Goal: Task Accomplishment & Management: Use online tool/utility

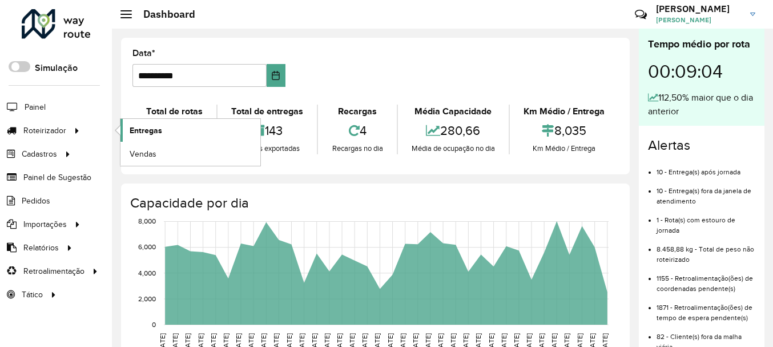
click at [151, 130] on span "Entregas" at bounding box center [146, 130] width 33 height 12
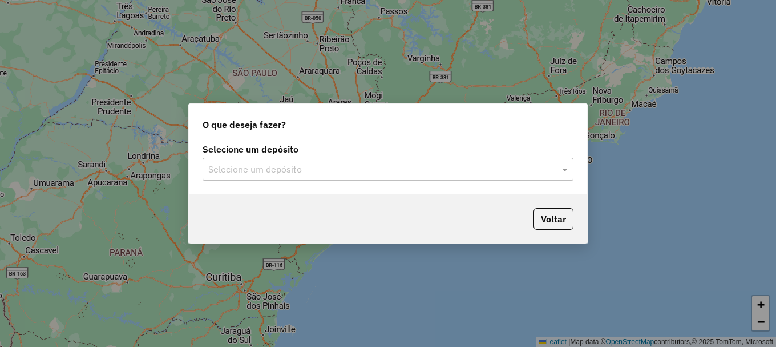
click at [268, 168] on input "text" at bounding box center [376, 170] width 337 height 14
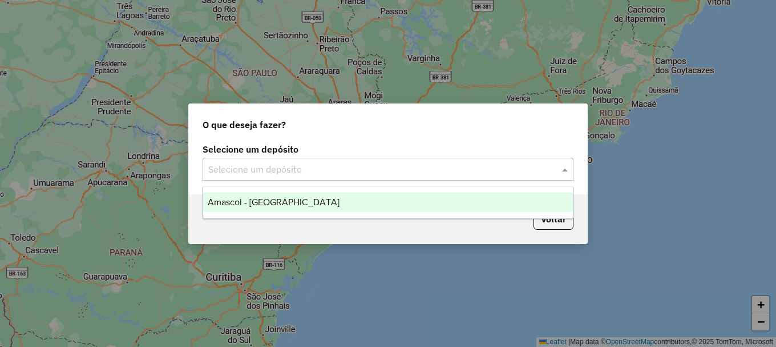
click at [271, 202] on span "Amascol - [GEOGRAPHIC_DATA]" at bounding box center [274, 202] width 132 height 10
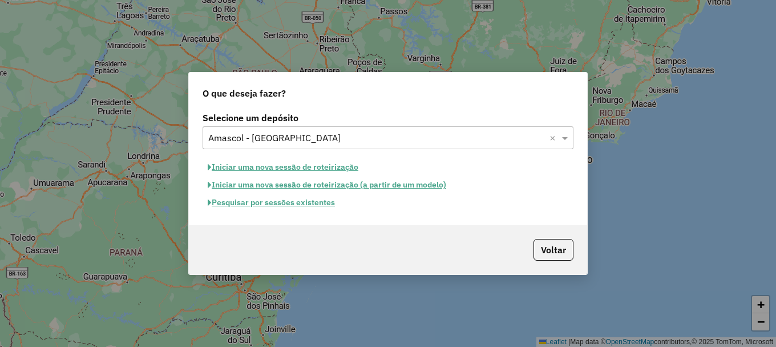
click at [283, 202] on button "Pesquisar por sessões existentes" at bounding box center [272, 203] width 138 height 18
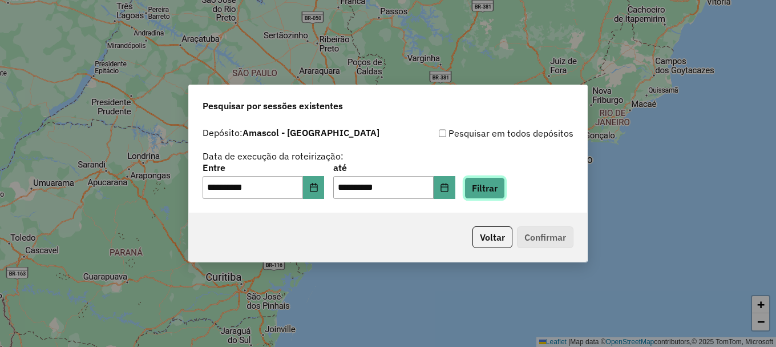
click at [504, 187] on button "Filtrar" at bounding box center [485, 188] width 41 height 22
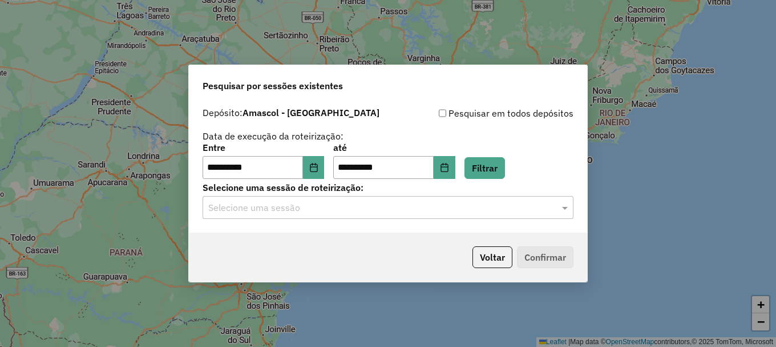
click at [351, 205] on input "text" at bounding box center [376, 208] width 337 height 14
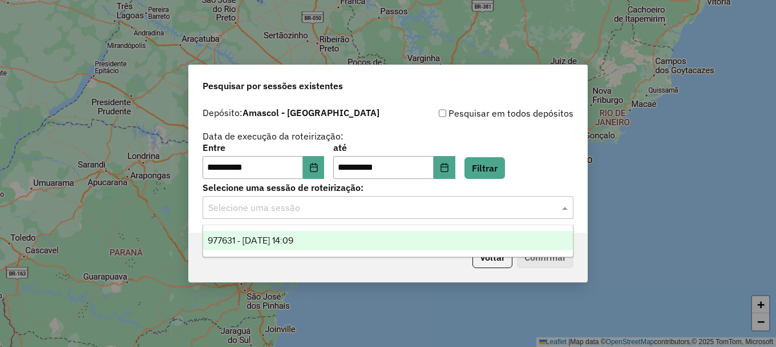
click at [314, 237] on div "977631 - [DATE] 14:09" at bounding box center [388, 240] width 370 height 19
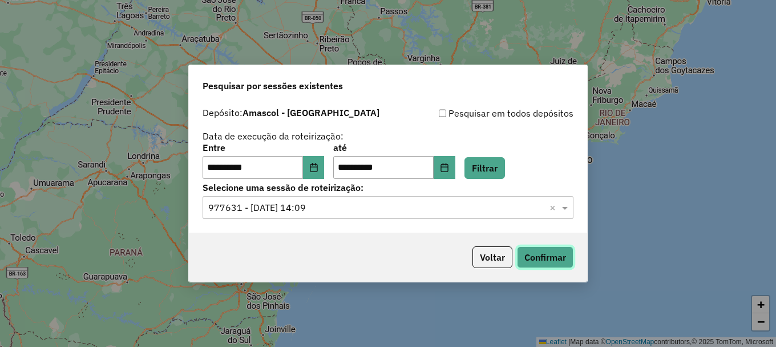
click at [538, 257] on button "Confirmar" at bounding box center [545, 257] width 57 height 22
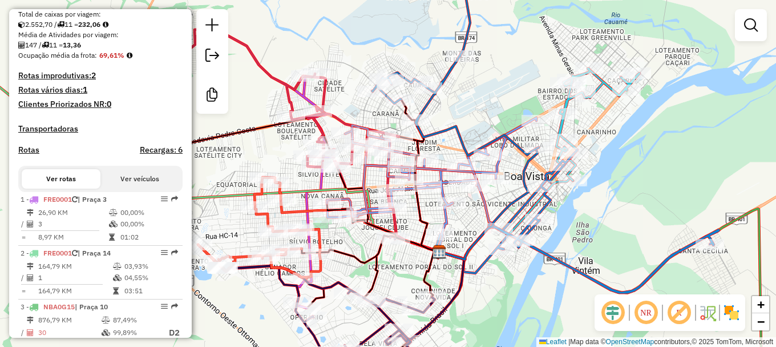
scroll to position [285, 0]
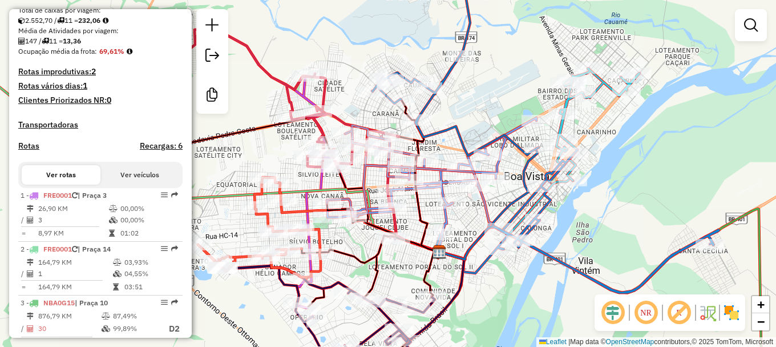
click at [515, 74] on div "Janela de atendimento Grade de atendimento Capacidade Transportadoras Veículos …" at bounding box center [388, 173] width 776 height 347
